Goal: Task Accomplishment & Management: Manage account settings

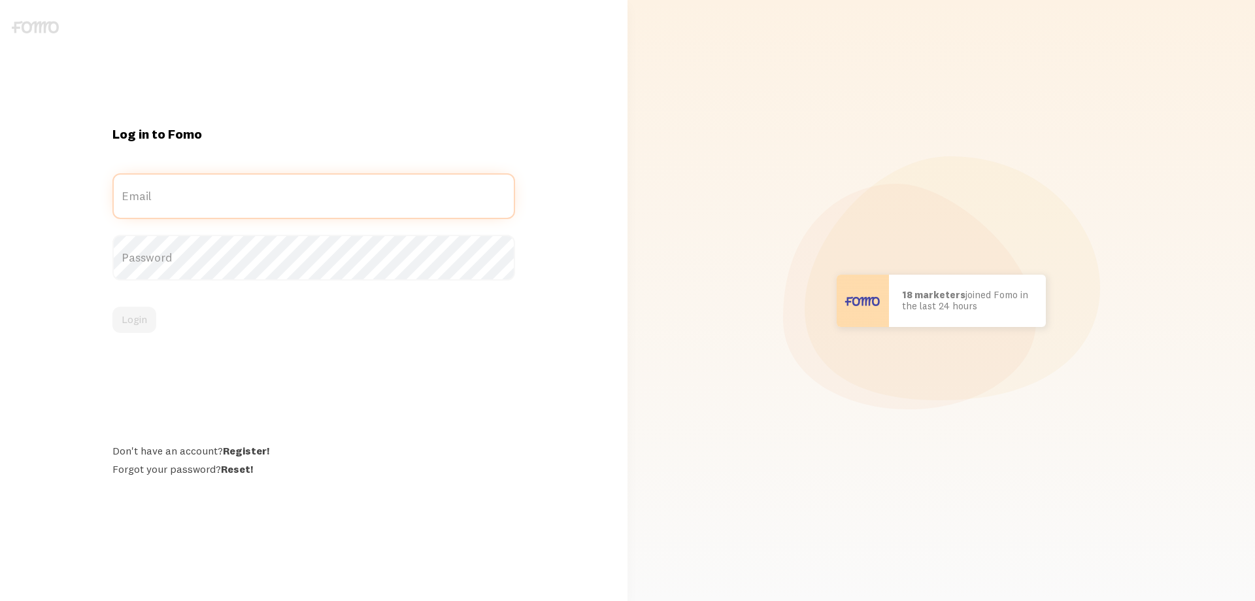
type input "Brian@FrameYourFeline.com"
click at [131, 319] on div "Login" at bounding box center [313, 320] width 403 height 26
click at [131, 319] on button "Login" at bounding box center [134, 320] width 44 height 26
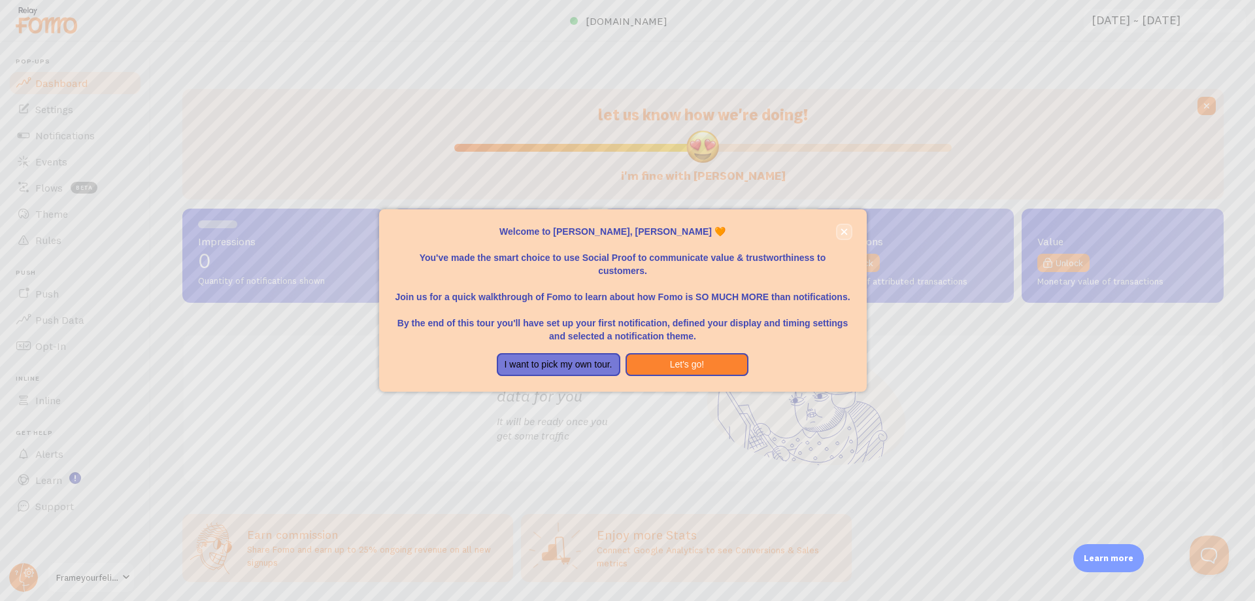
click at [841, 230] on icon "close," at bounding box center [844, 231] width 7 height 7
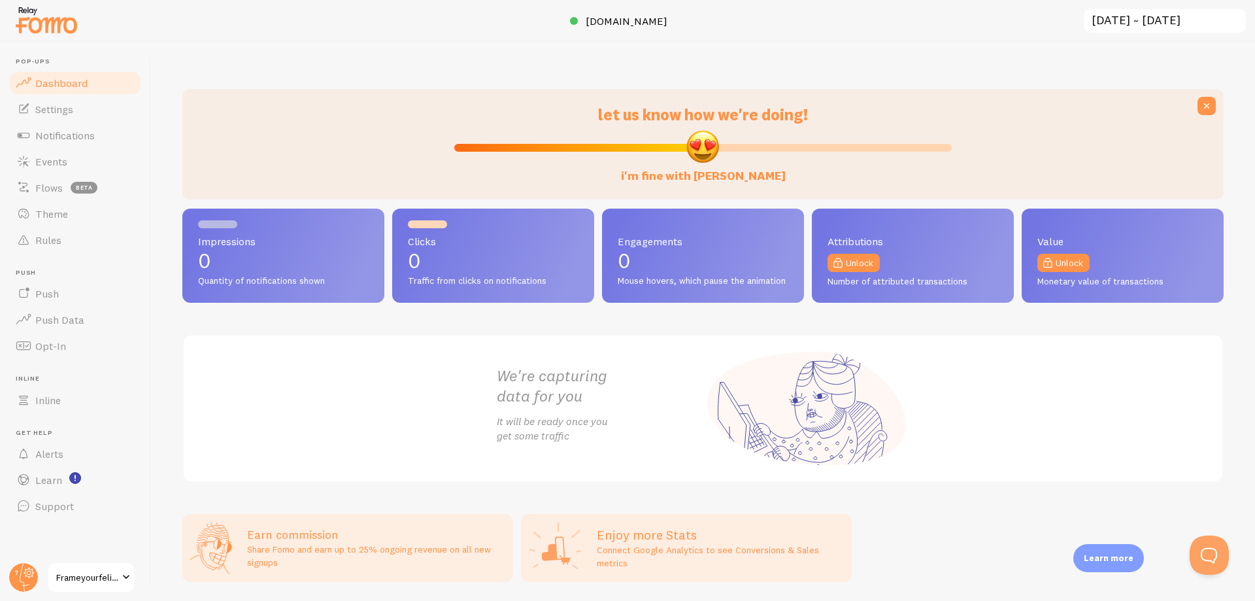
click at [110, 581] on span "Frameyourfeline" at bounding box center [87, 577] width 62 height 16
click at [31, 573] on circle at bounding box center [23, 577] width 29 height 29
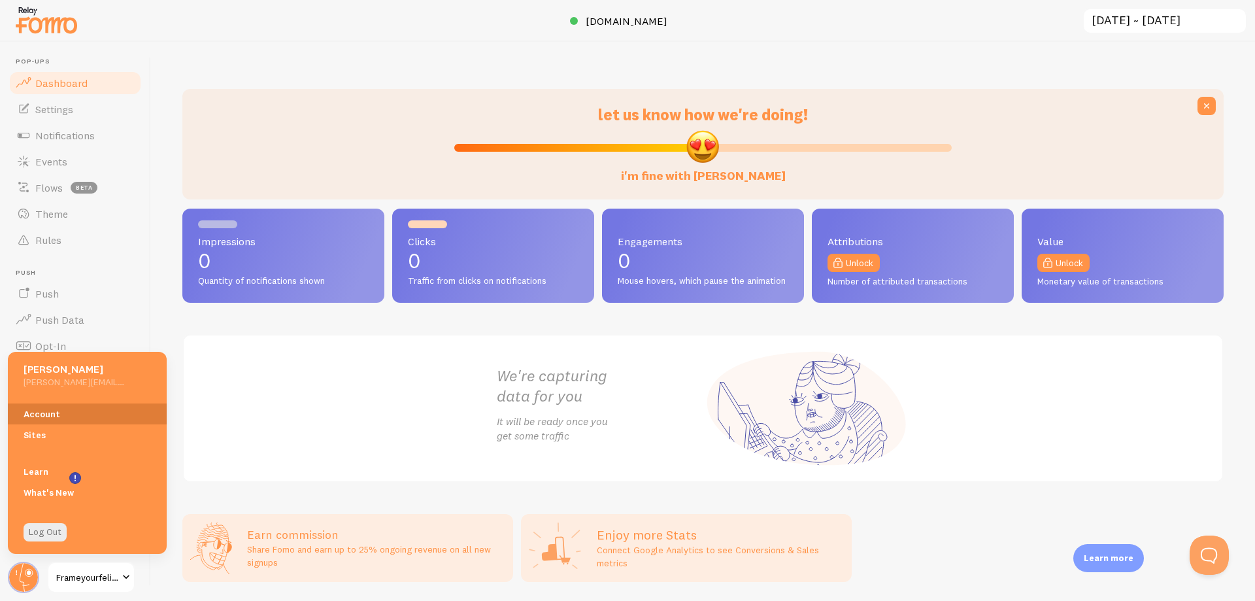
click at [48, 418] on link "Account" at bounding box center [87, 413] width 159 height 21
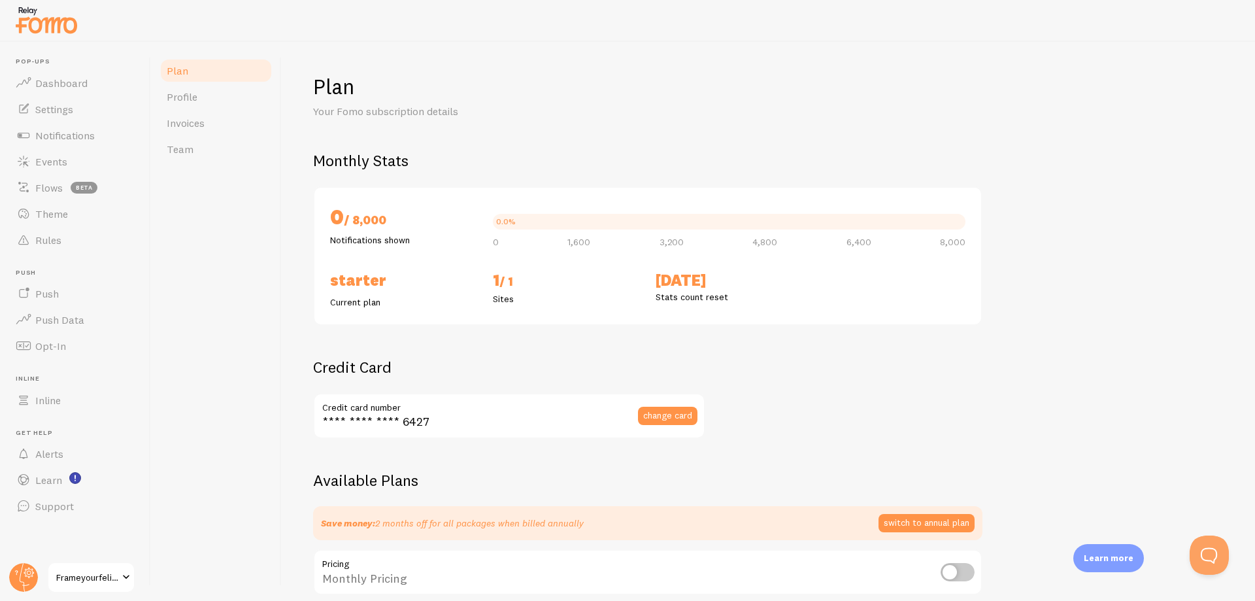
checkbox input "true"
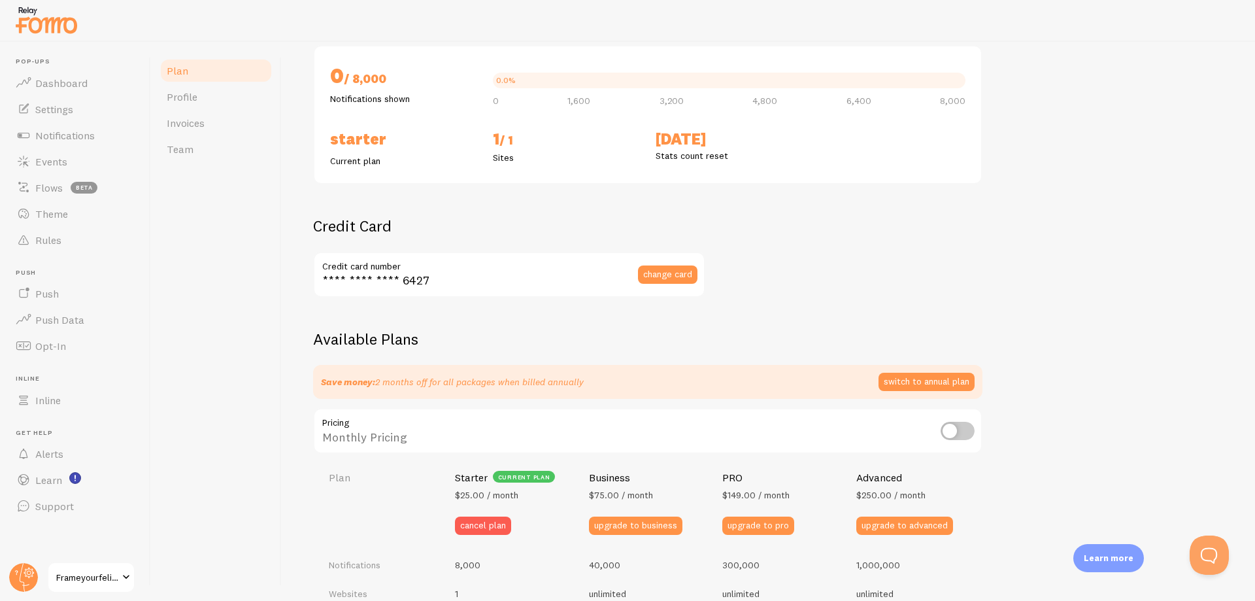
scroll to position [174, 0]
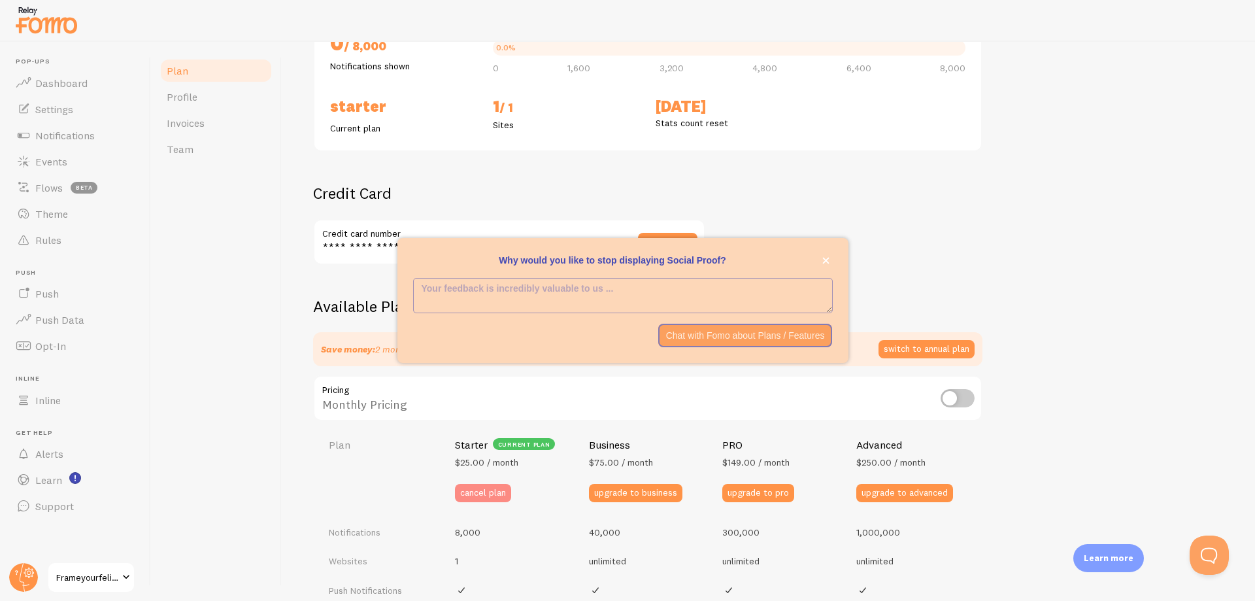
click at [479, 489] on button "cancel plan" at bounding box center [483, 493] width 56 height 18
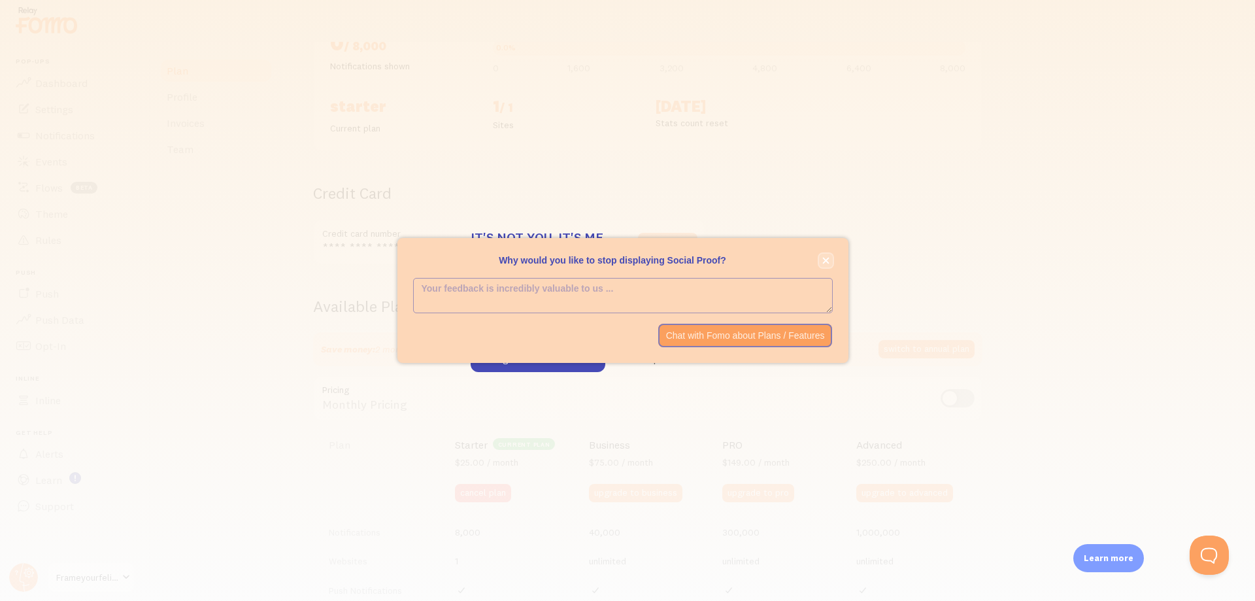
click at [824, 258] on icon "close," at bounding box center [825, 260] width 7 height 7
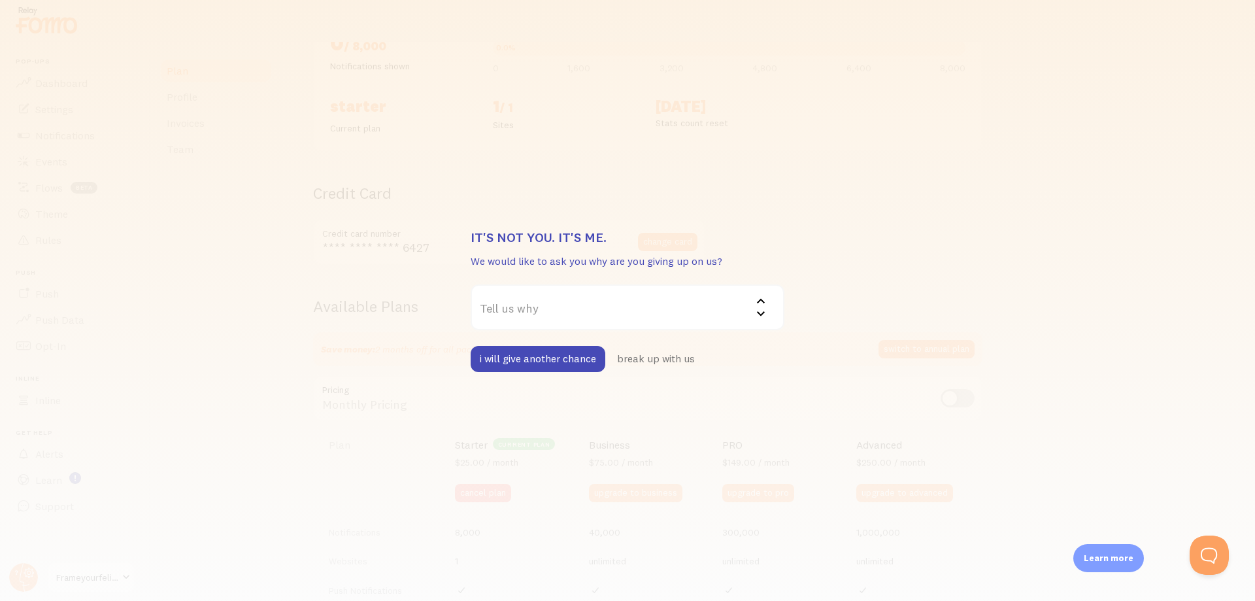
click at [651, 308] on label "Tell us why" at bounding box center [628, 307] width 314 height 46
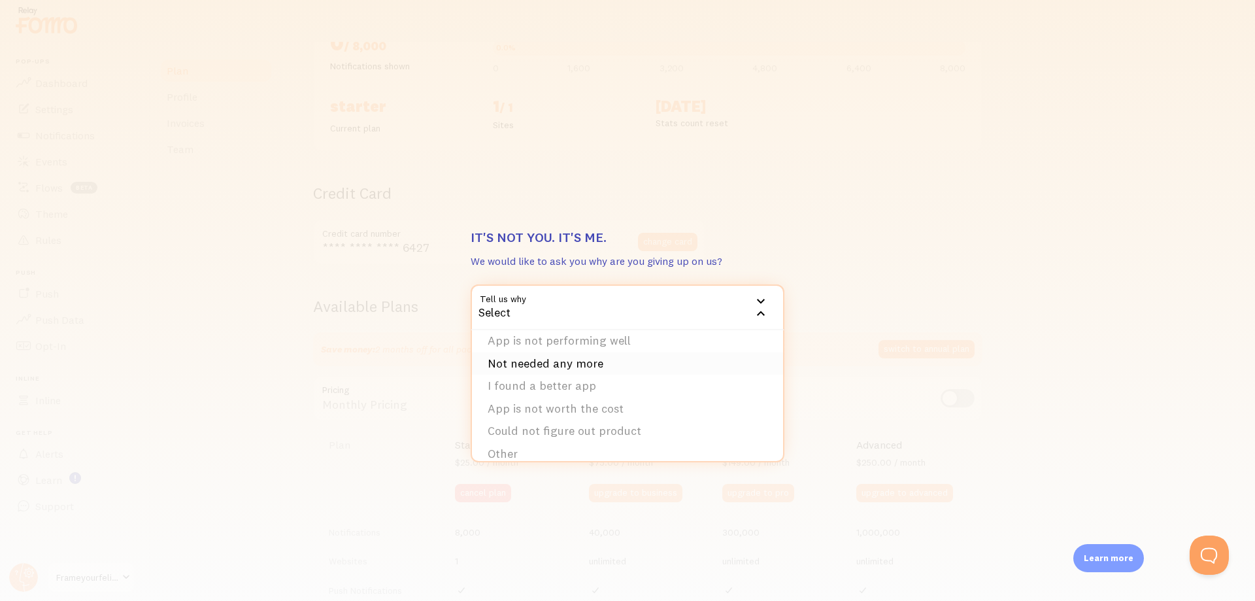
scroll to position [42, 0]
click at [620, 416] on li "Could not figure out product" at bounding box center [627, 419] width 311 height 23
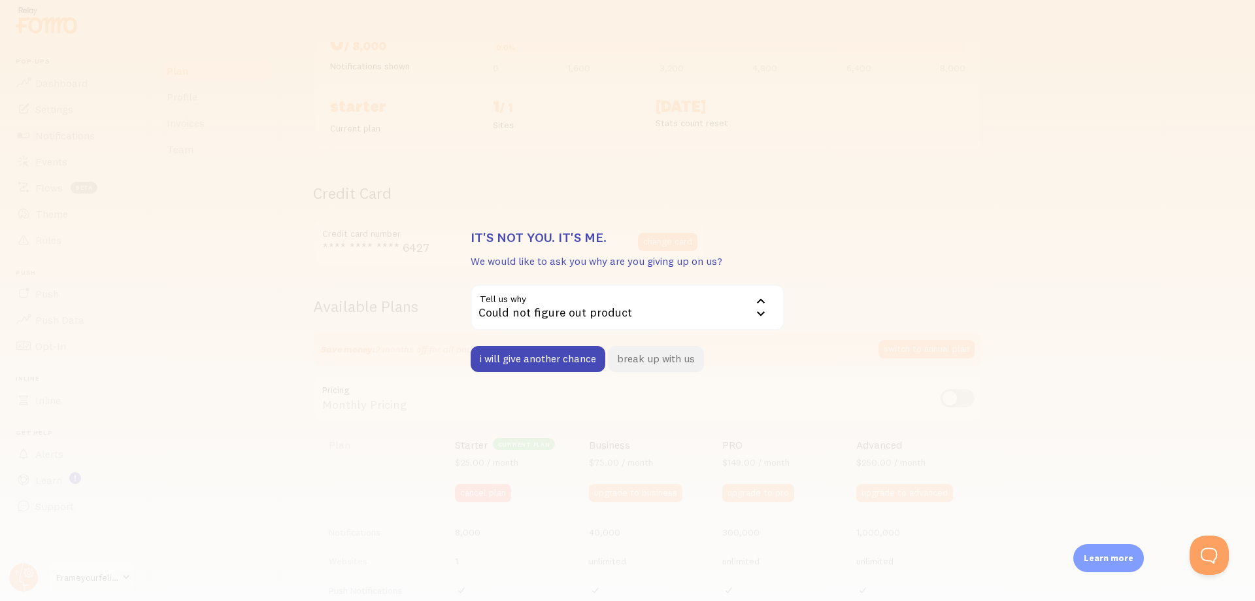
click at [656, 363] on button "break up with us" at bounding box center [656, 359] width 96 height 26
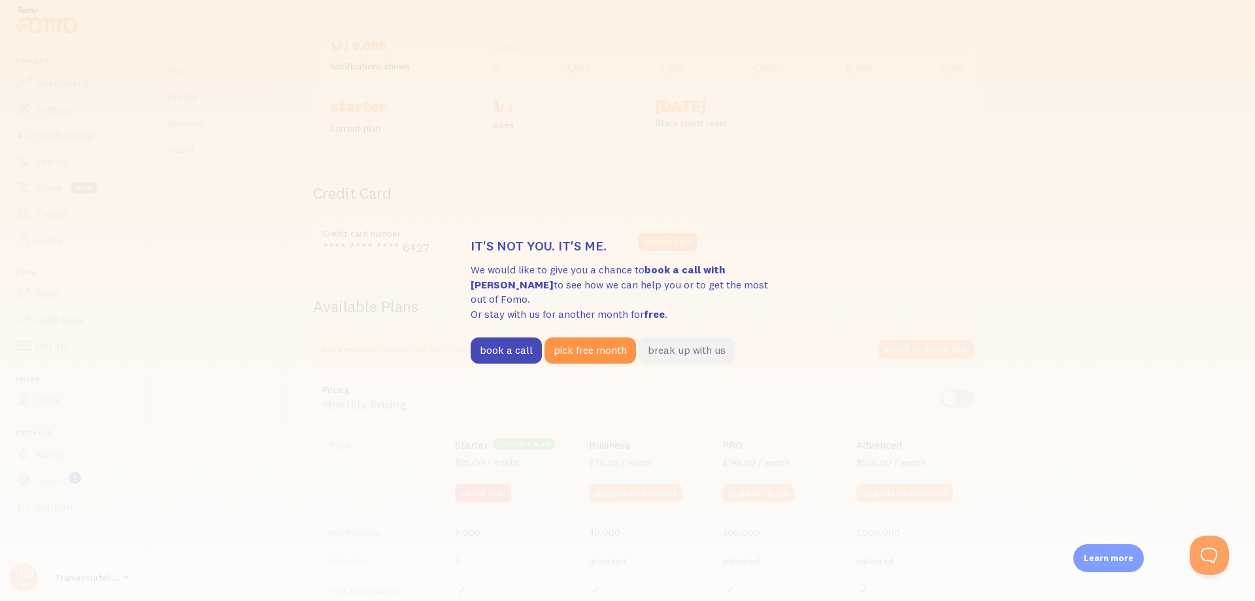
click at [667, 350] on button "break up with us" at bounding box center [687, 350] width 96 height 26
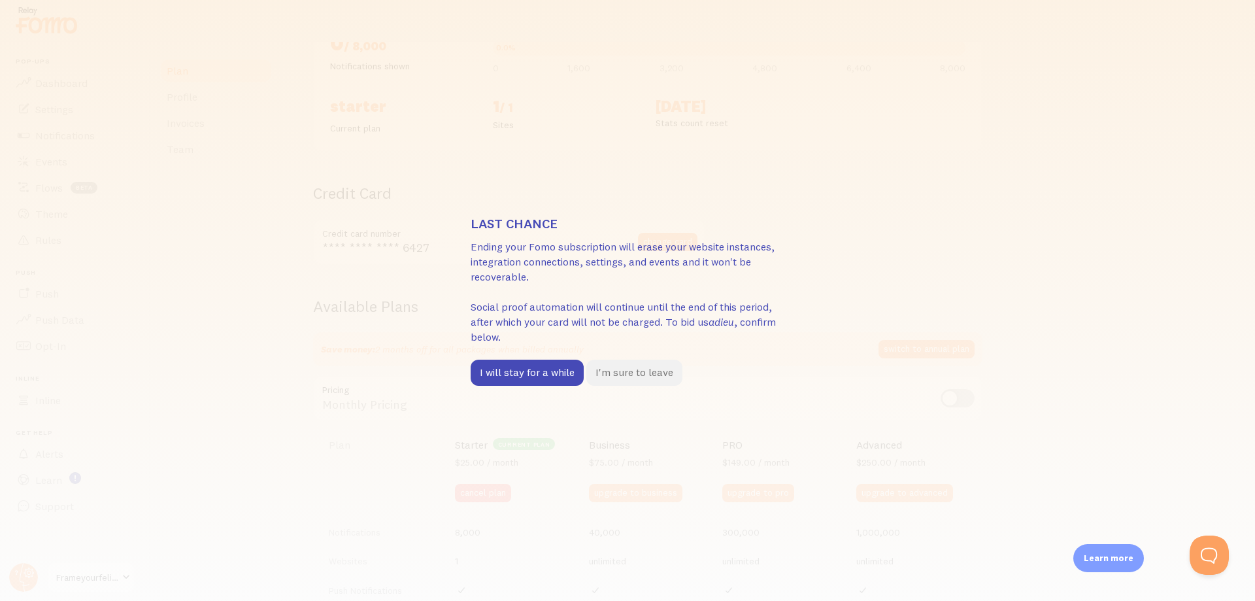
click at [626, 376] on button "I'm sure to leave" at bounding box center [634, 373] width 96 height 26
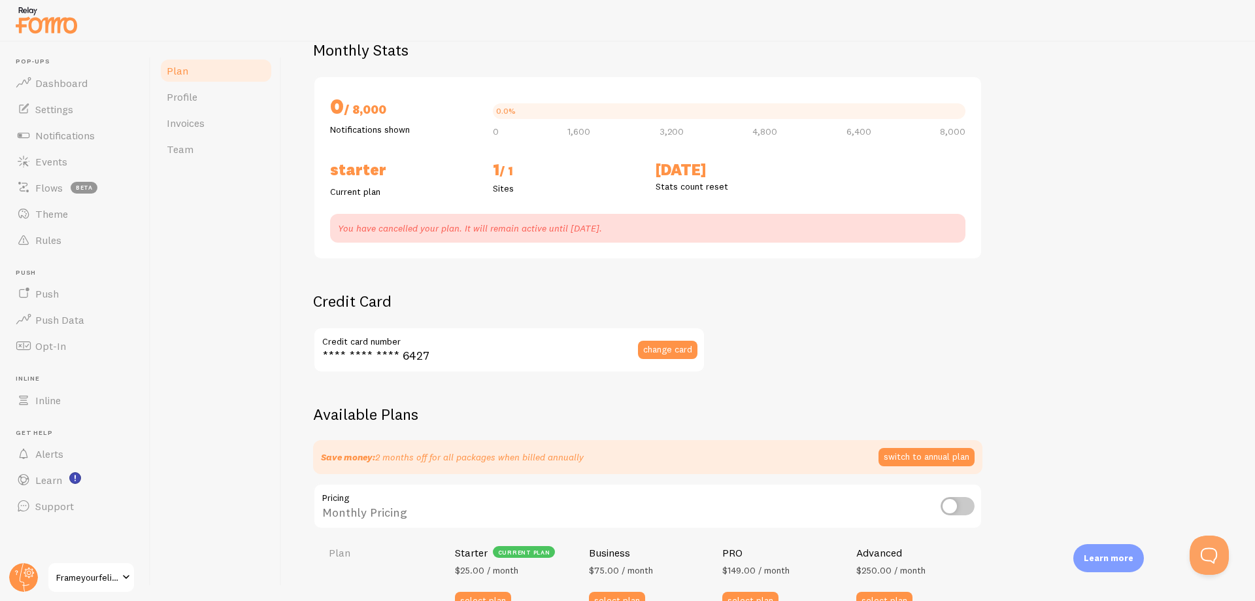
scroll to position [0, 0]
